Goal: Information Seeking & Learning: Learn about a topic

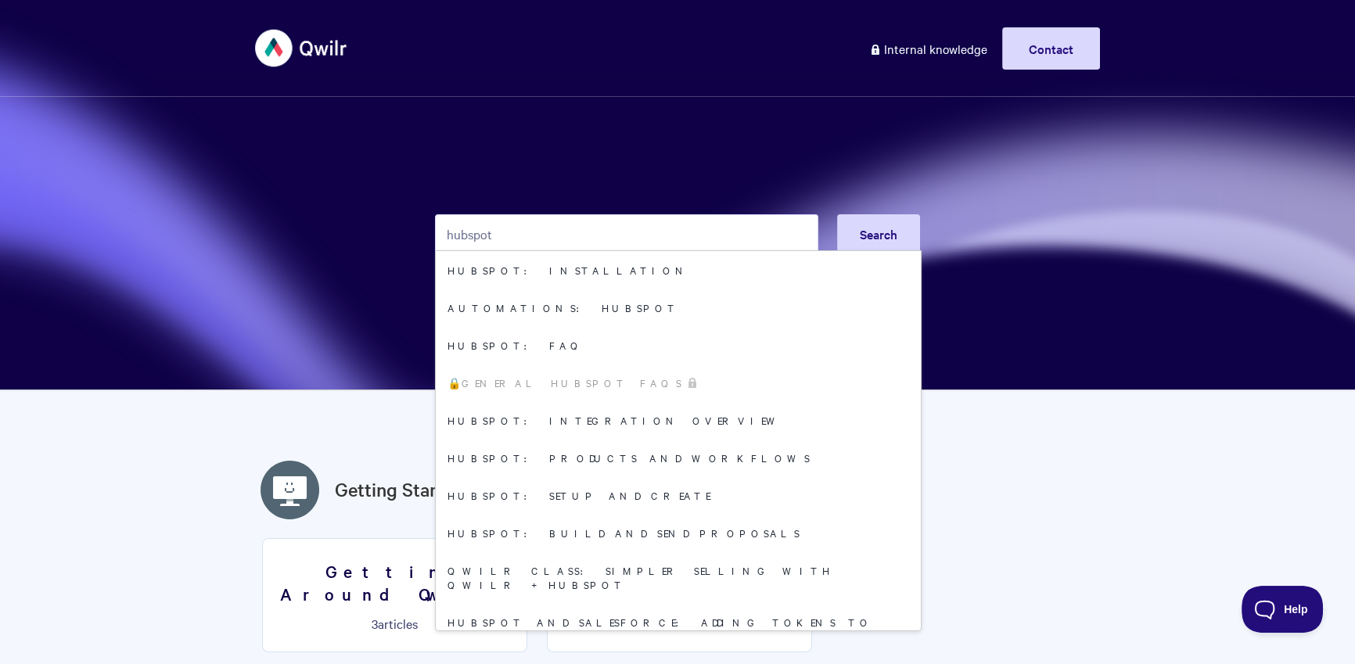
type input "hubspot"
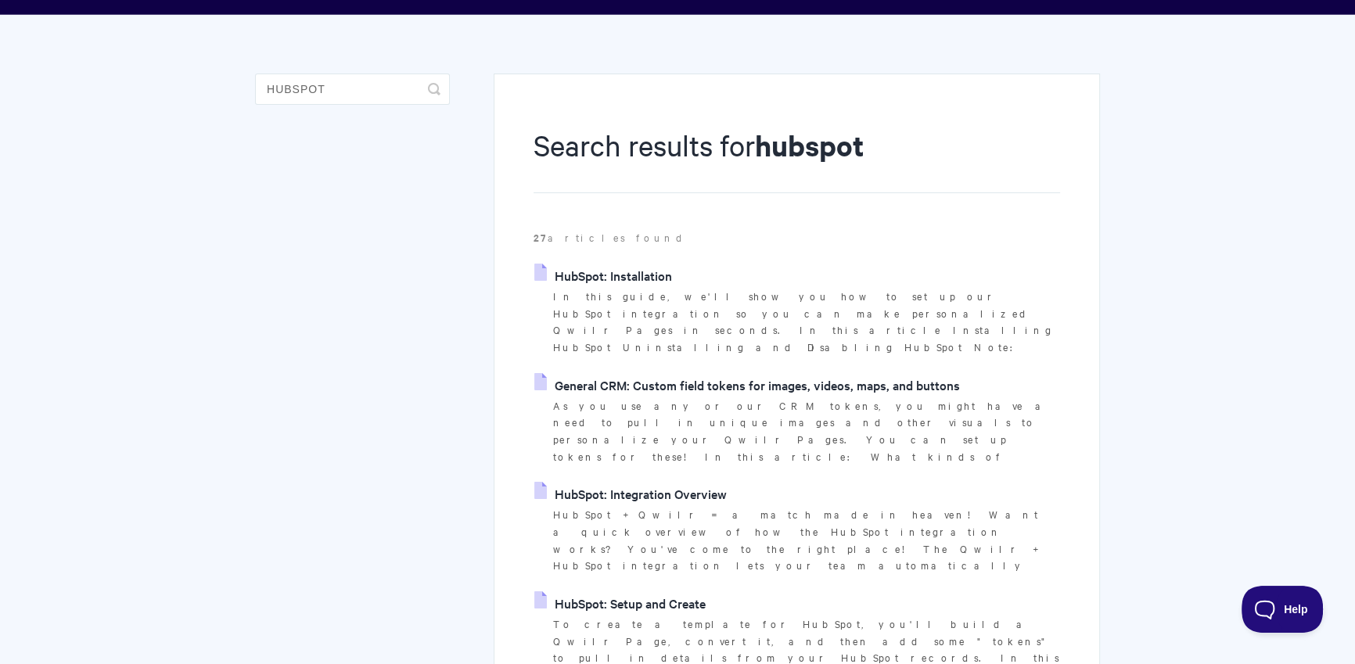
scroll to position [311, 0]
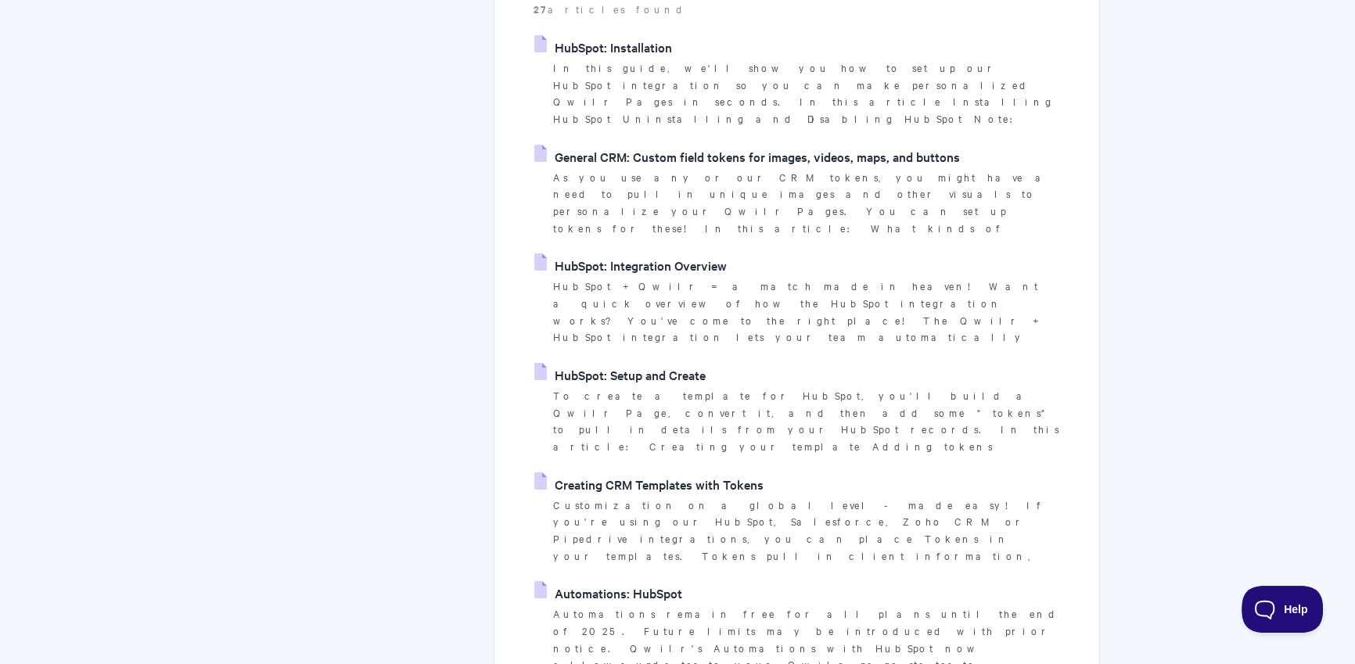
click at [628, 581] on link "Automations: HubSpot" at bounding box center [608, 592] width 148 height 23
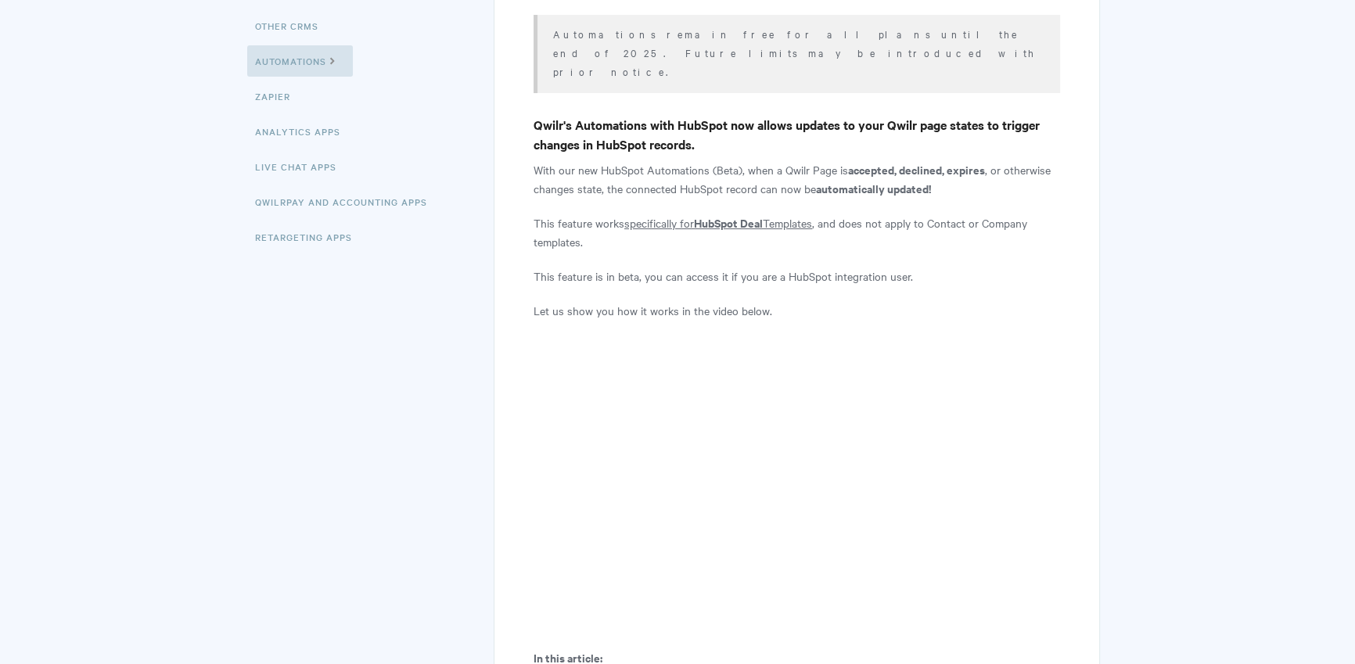
scroll to position [764, 0]
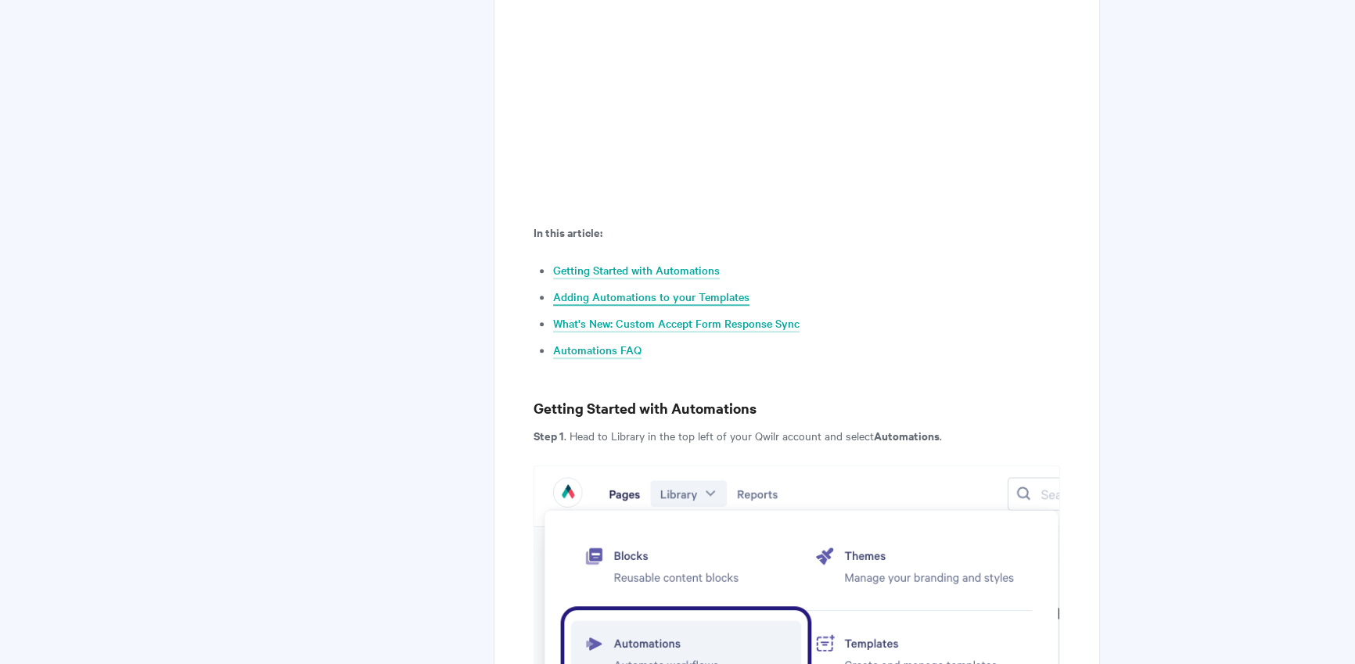
click at [696, 289] on link "Adding Automations to your Templates" at bounding box center [651, 297] width 196 height 17
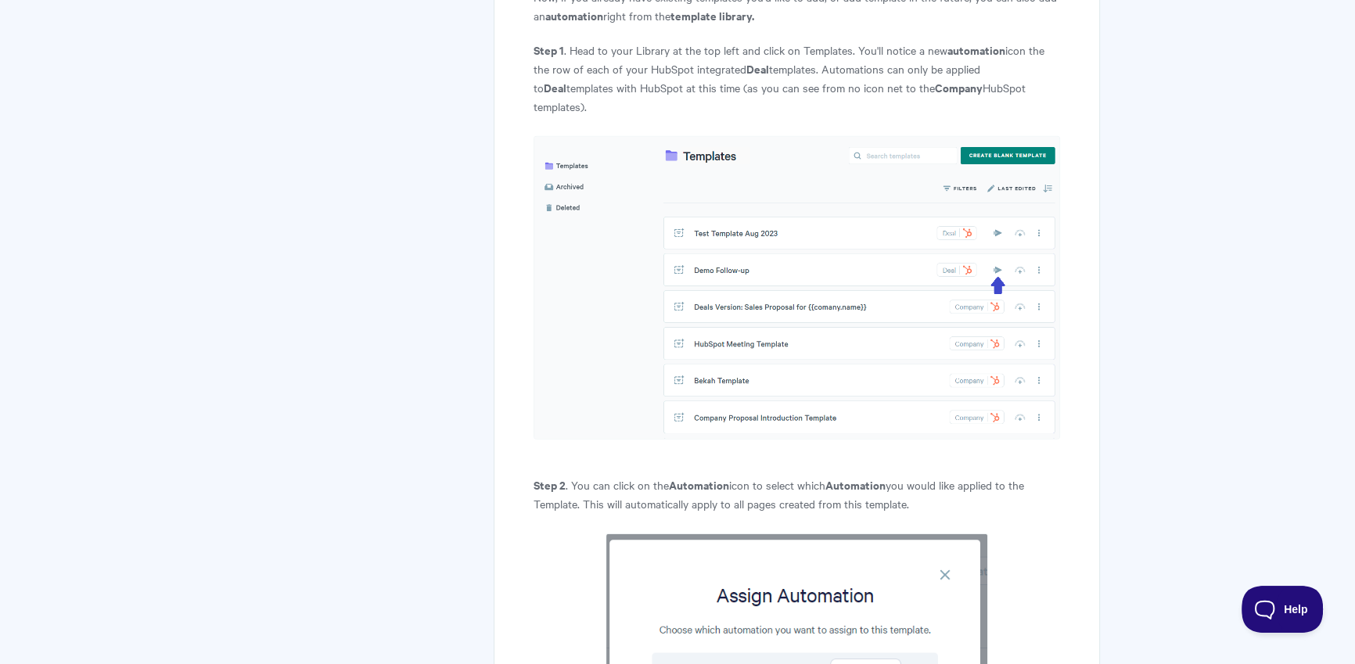
scroll to position [6089, 0]
